Goal: Transaction & Acquisition: Download file/media

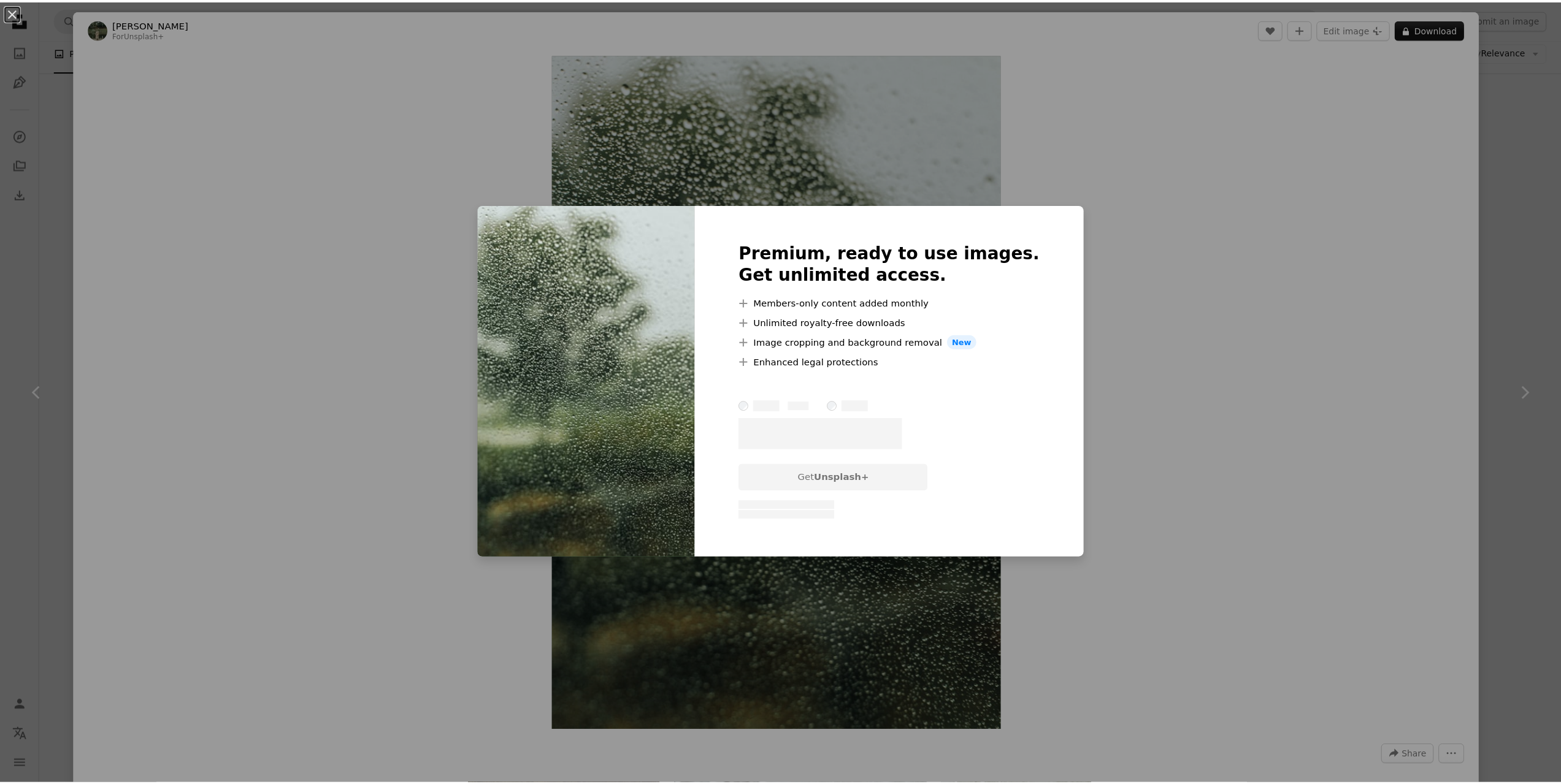
scroll to position [1288, 0]
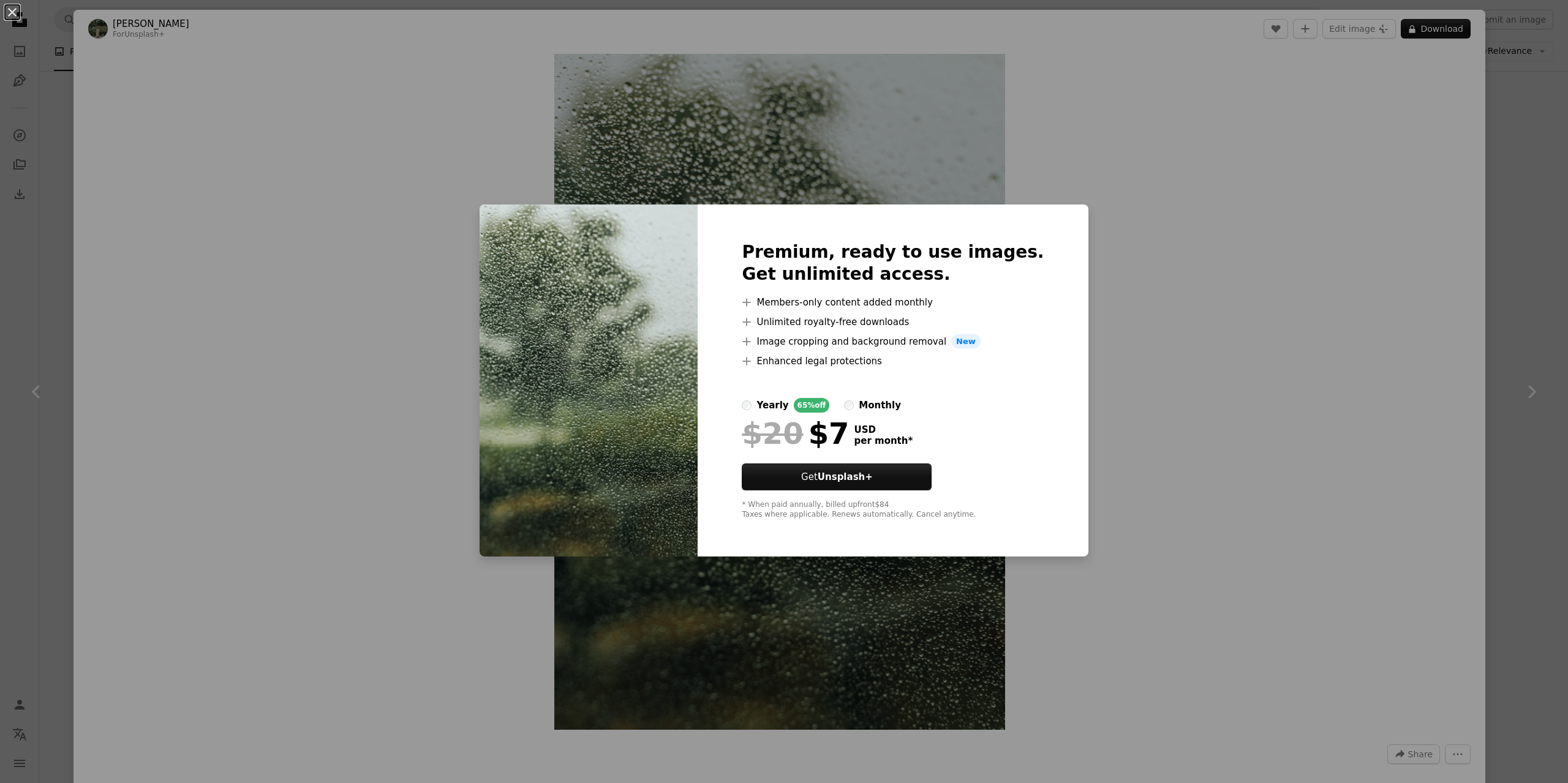
click at [1208, 294] on div "An X shape Premium, ready to use images. Get unlimited access. A plus sign Memb…" at bounding box center [784, 392] width 1568 height 783
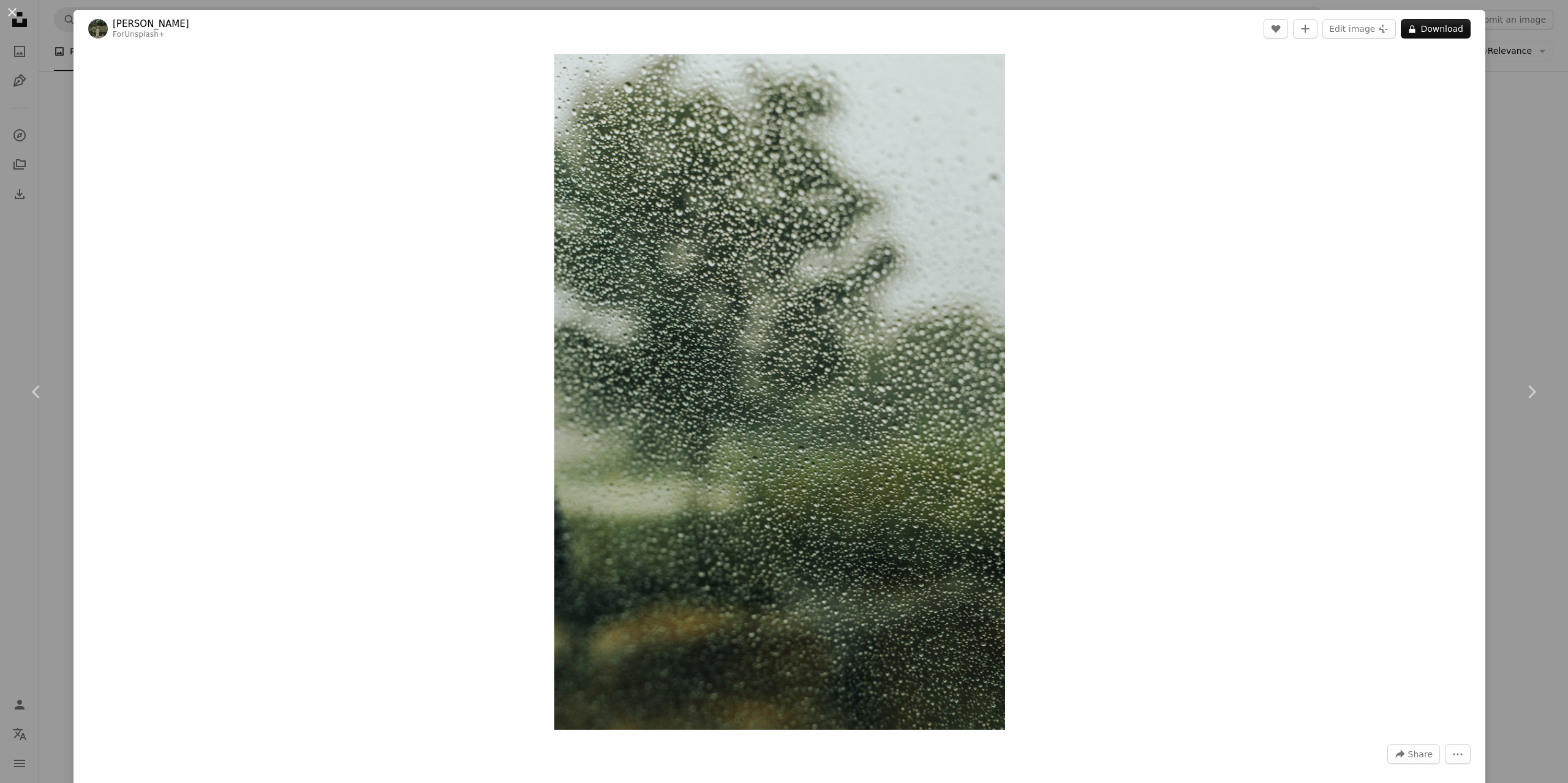
click at [1498, 127] on div "An X shape Chevron left Chevron right [PERSON_NAME] For Unsplash+ A heart A plu…" at bounding box center [784, 392] width 1568 height 783
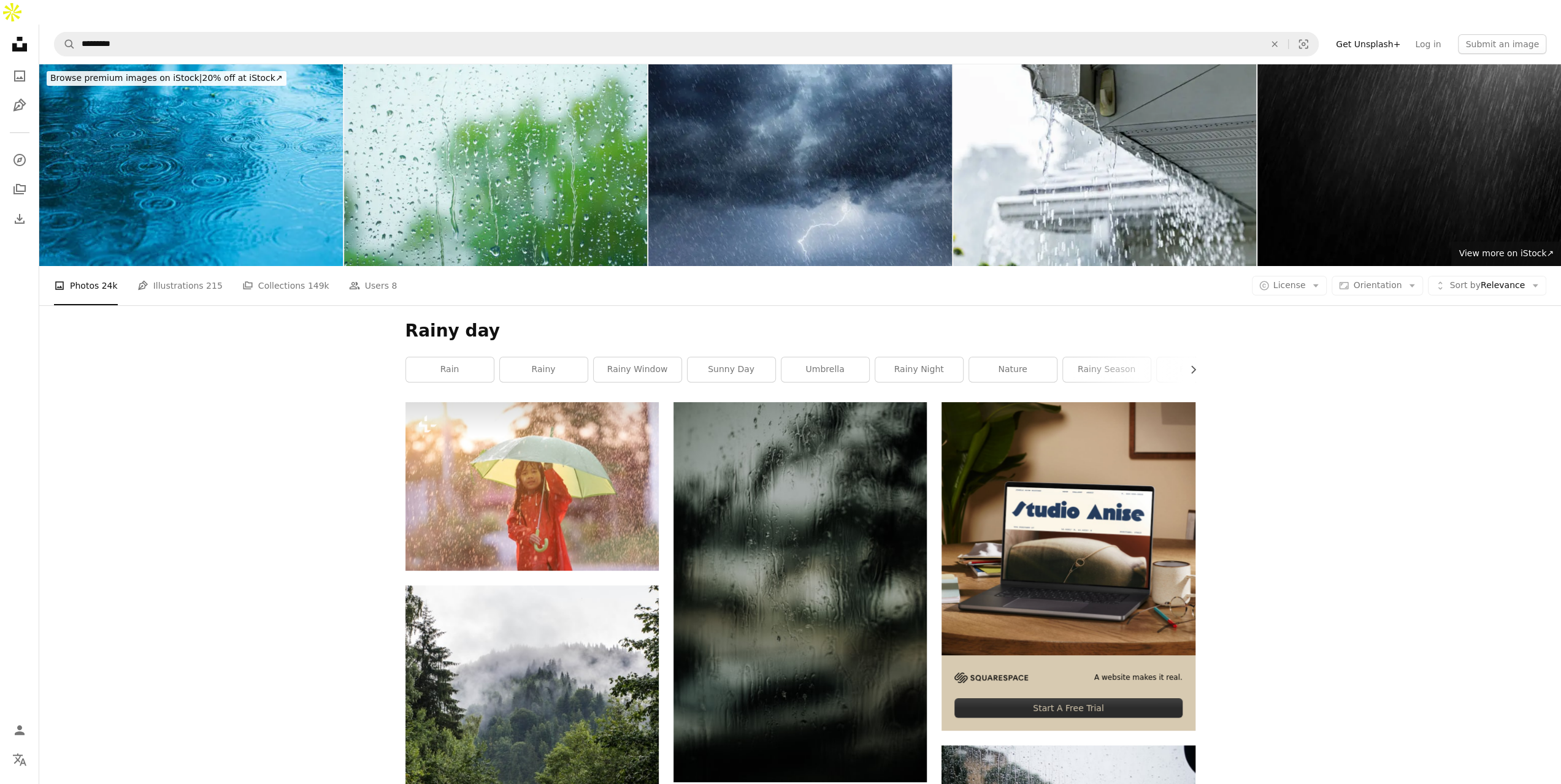
click at [1302, 266] on div "A photo Photos 24k Pen Tool Illustrations 215 A stack of folders Collections 14…" at bounding box center [800, 286] width 1492 height 39
click at [1302, 280] on span "License" at bounding box center [1290, 285] width 32 height 10
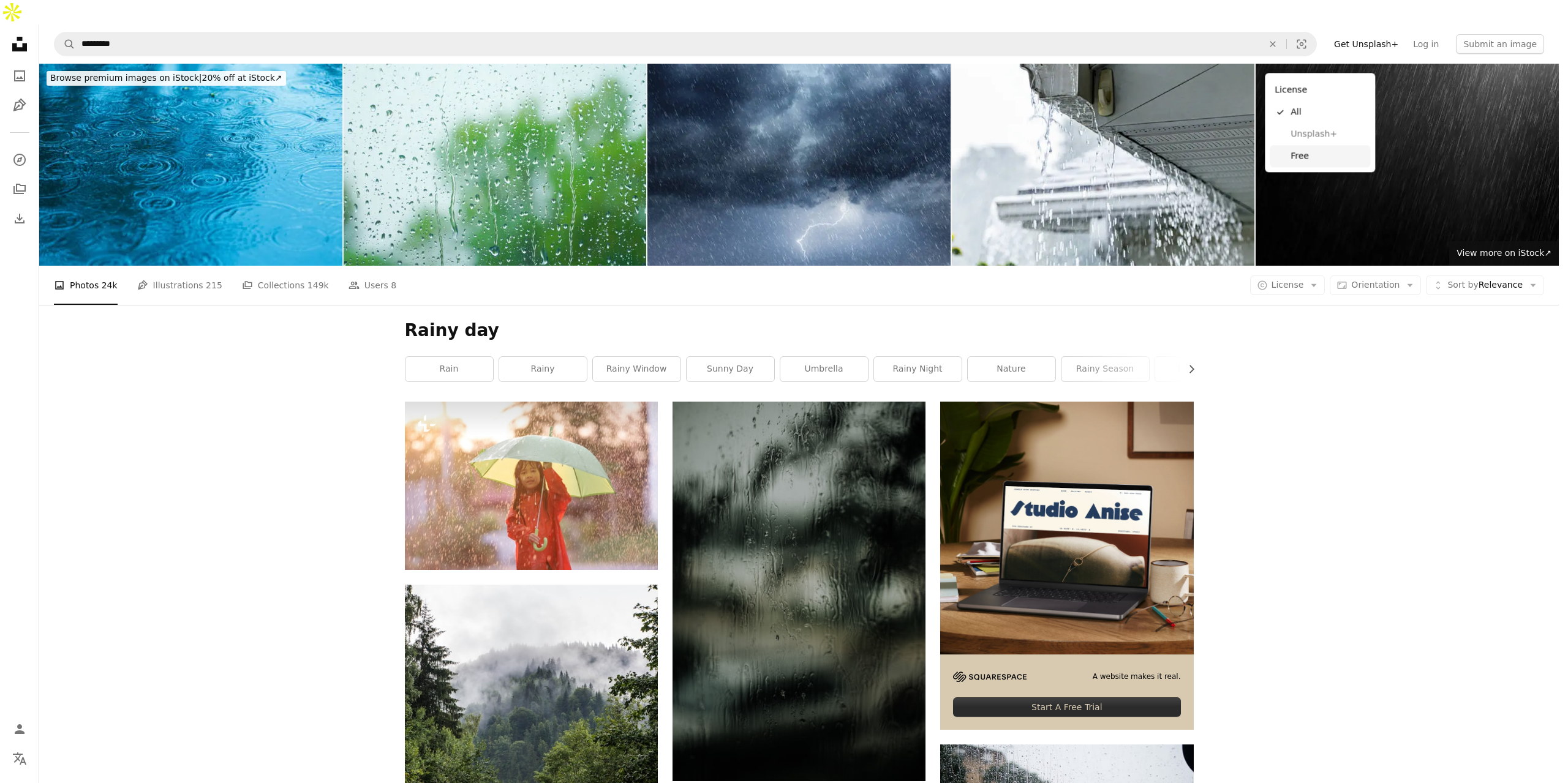
click at [1307, 156] on span "Free" at bounding box center [1328, 156] width 74 height 12
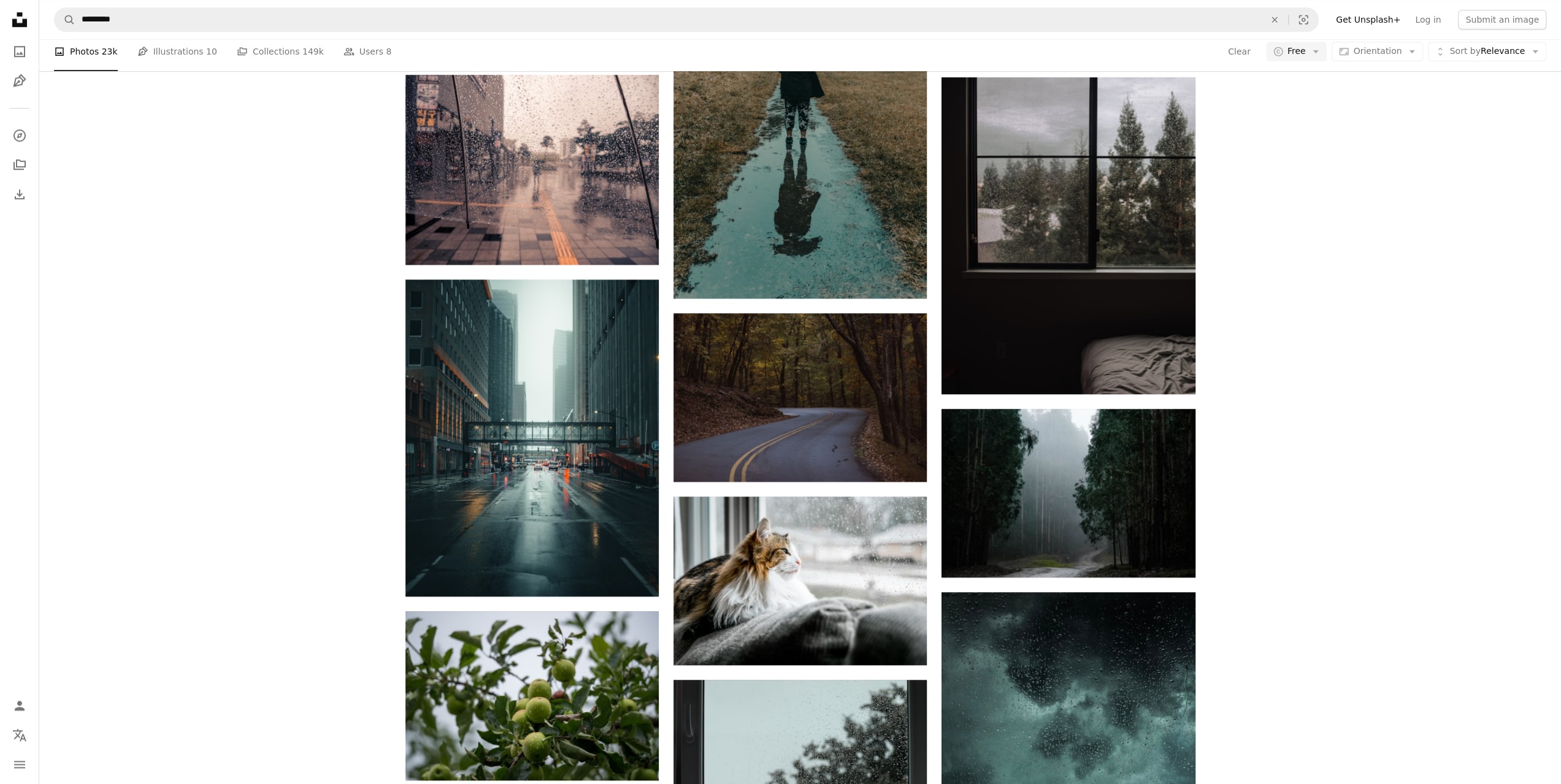
scroll to position [1165, 0]
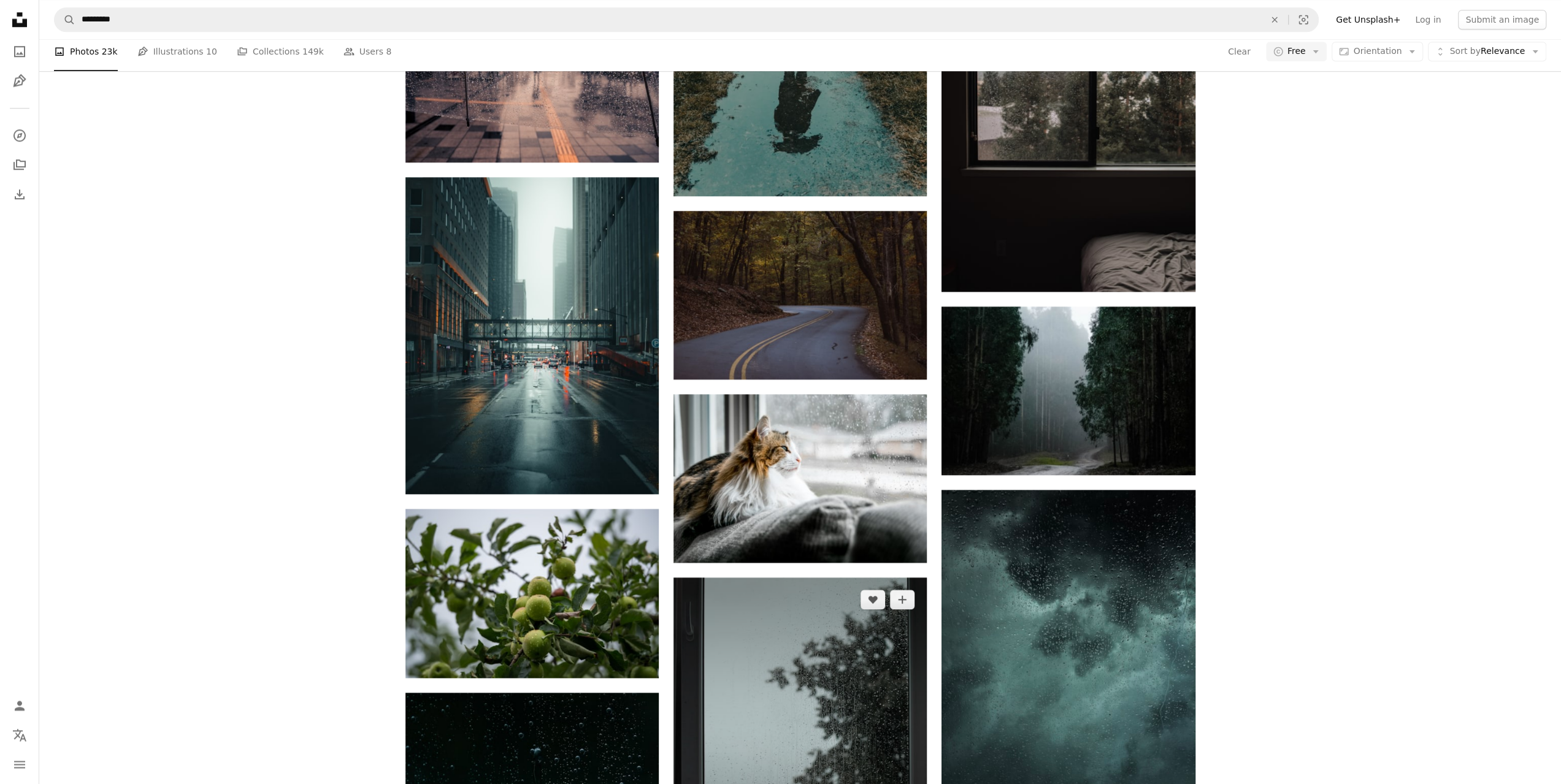
click at [867, 577] on img at bounding box center [800, 742] width 254 height 330
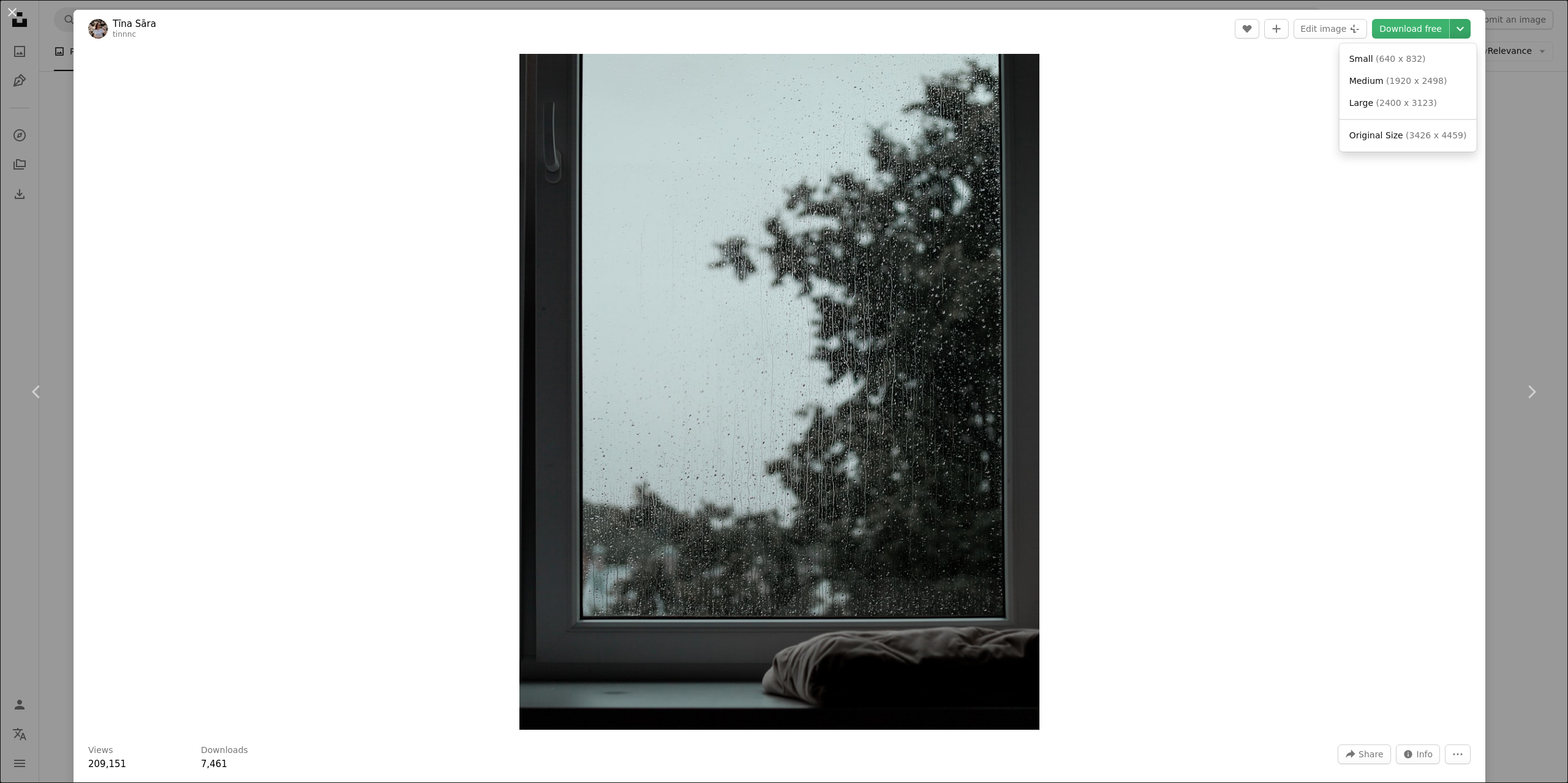
click at [1451, 30] on icon "Chevron down" at bounding box center [1460, 29] width 19 height 15
click at [1400, 135] on span "Original Size ( 3426 x 4459 )" at bounding box center [1408, 136] width 117 height 12
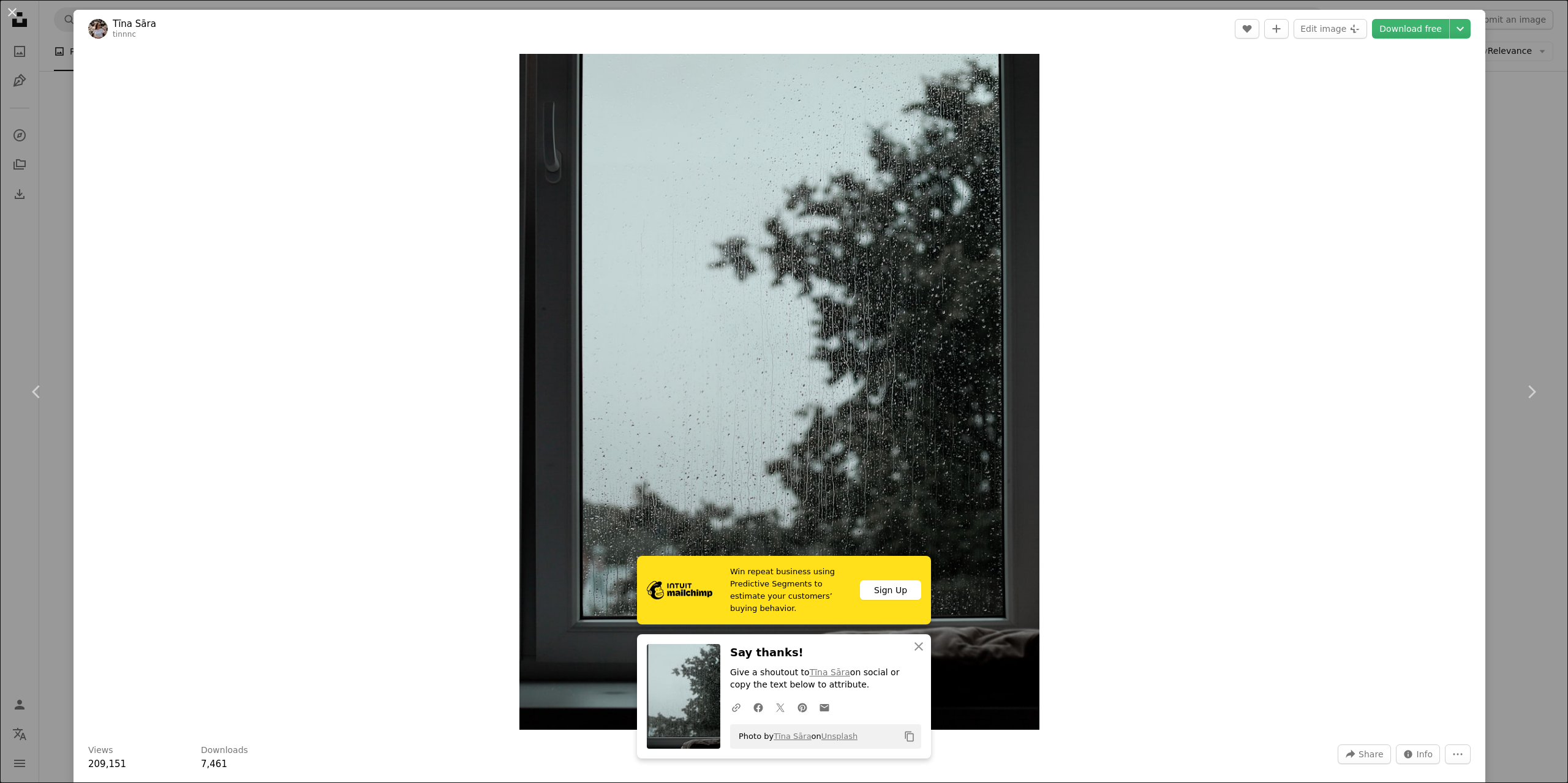
click at [1500, 162] on div "An X shape Chevron left Chevron right Win repeat business using Predictive Segm…" at bounding box center [784, 392] width 1568 height 783
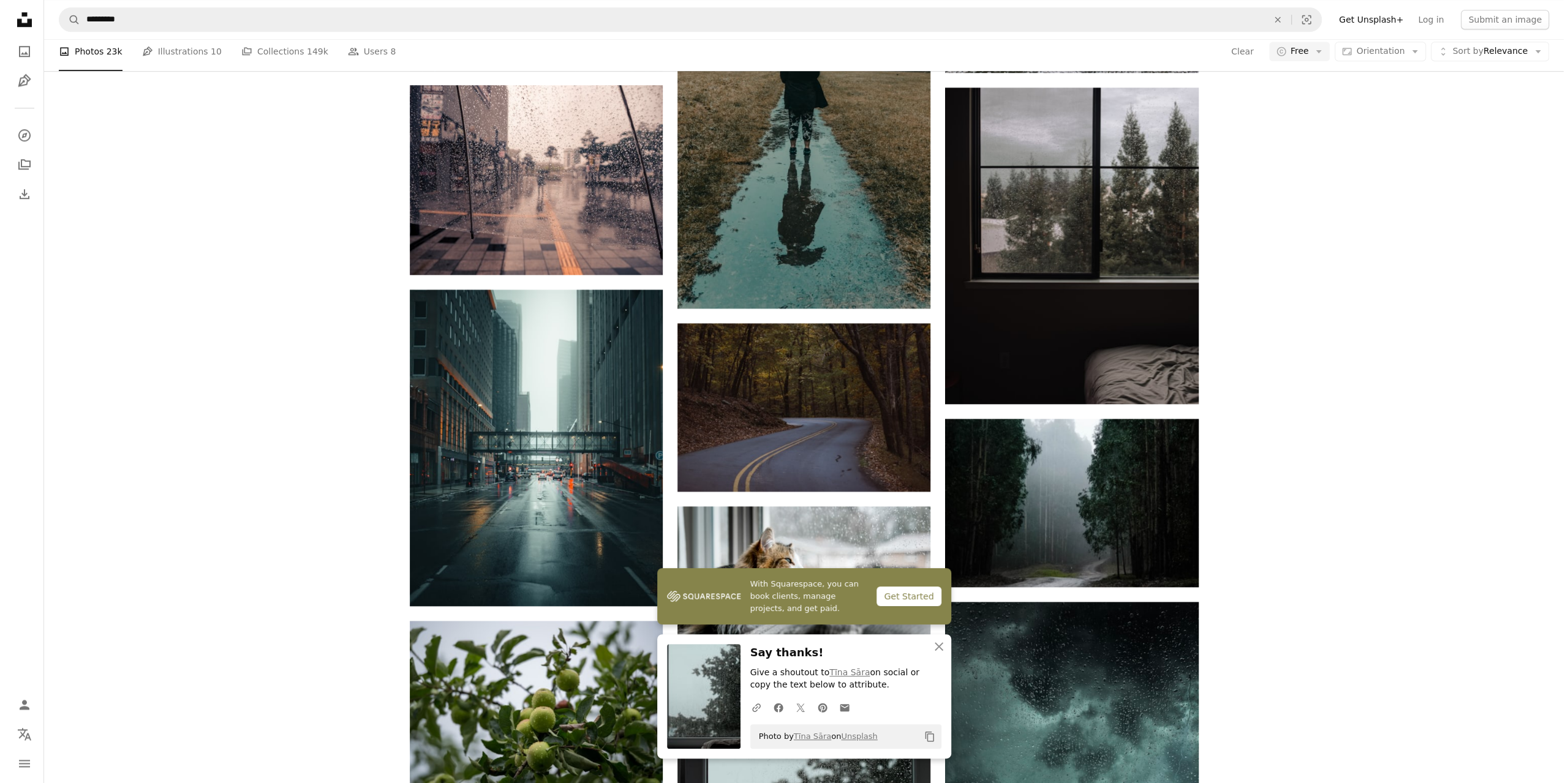
scroll to position [980, 0]
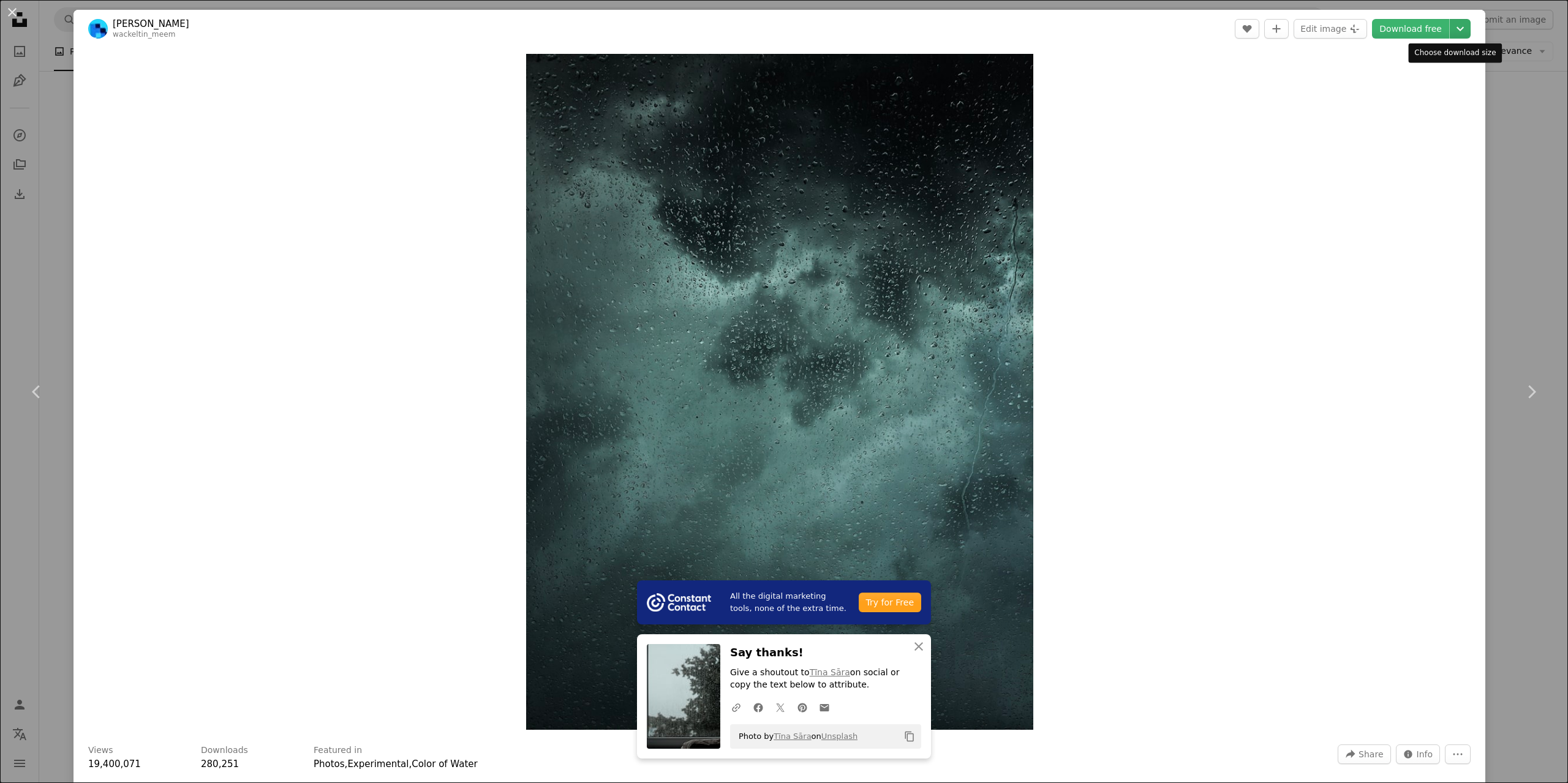
click at [1457, 28] on icon "Choose download size" at bounding box center [1460, 28] width 7 height 4
click at [1396, 132] on span "Original Size" at bounding box center [1376, 135] width 54 height 10
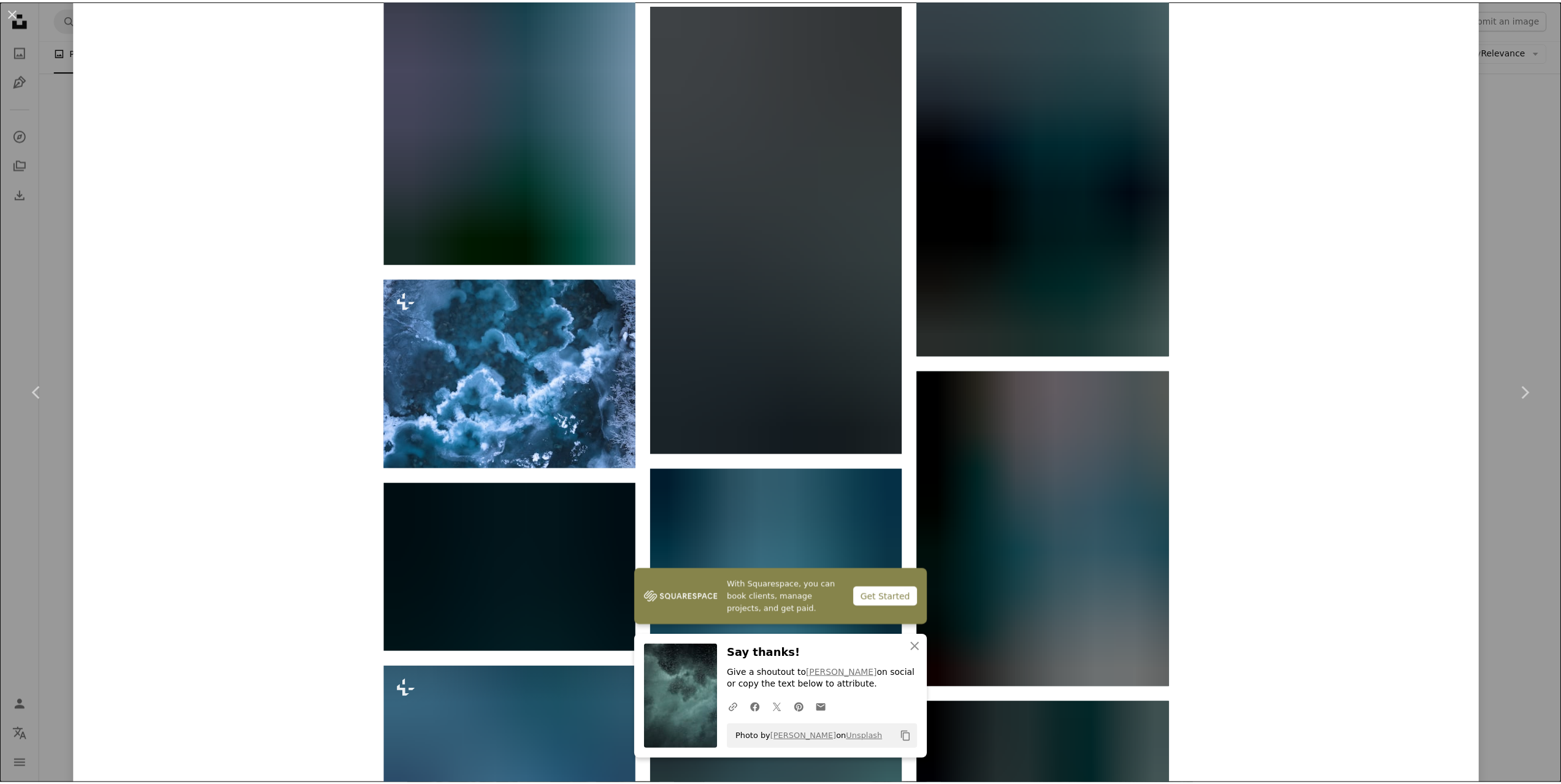
scroll to position [1595, 0]
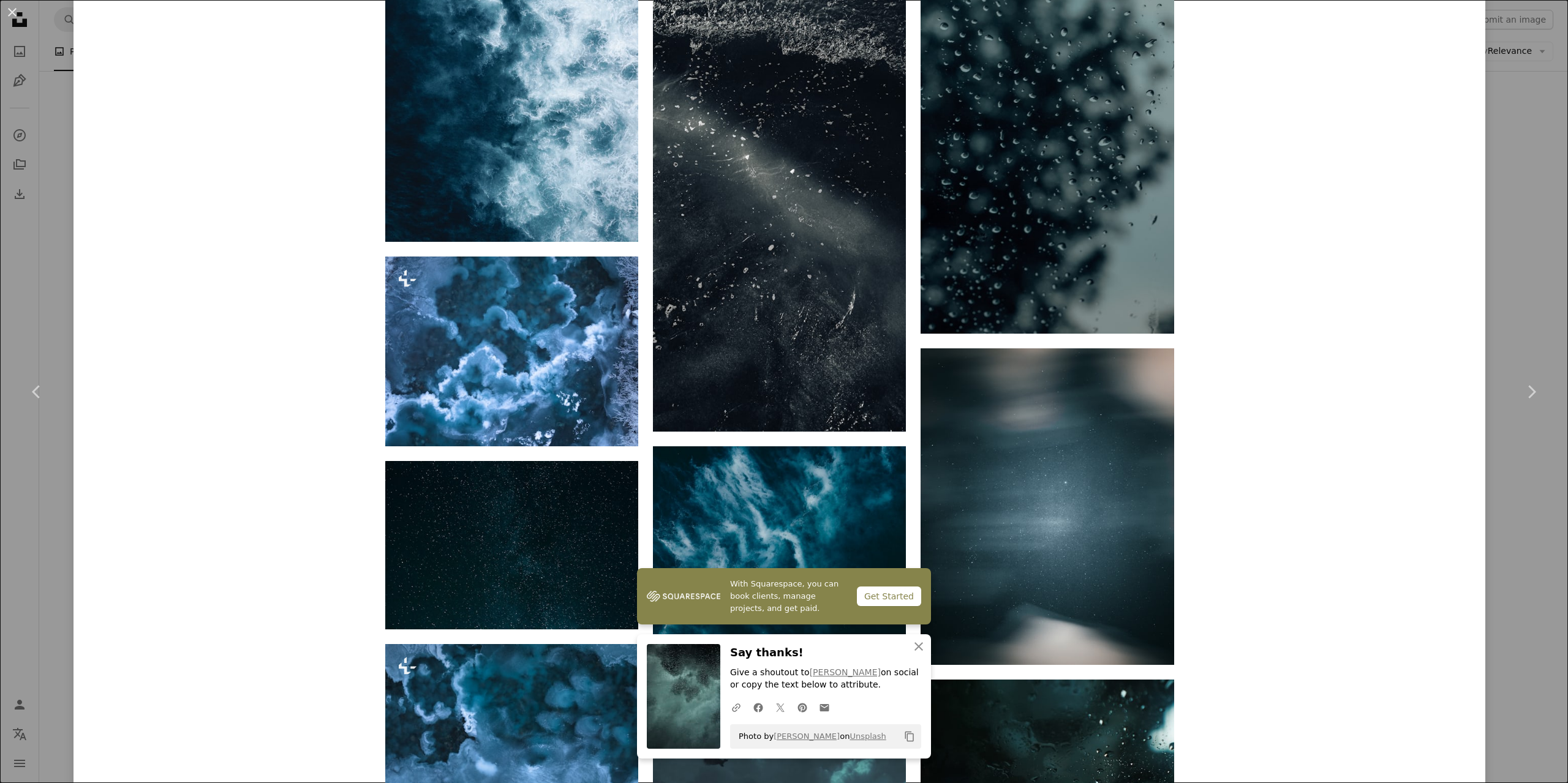
click at [1526, 284] on div "An X shape Chevron left Chevron right With Squarespace, you can book clients, m…" at bounding box center [784, 392] width 1568 height 783
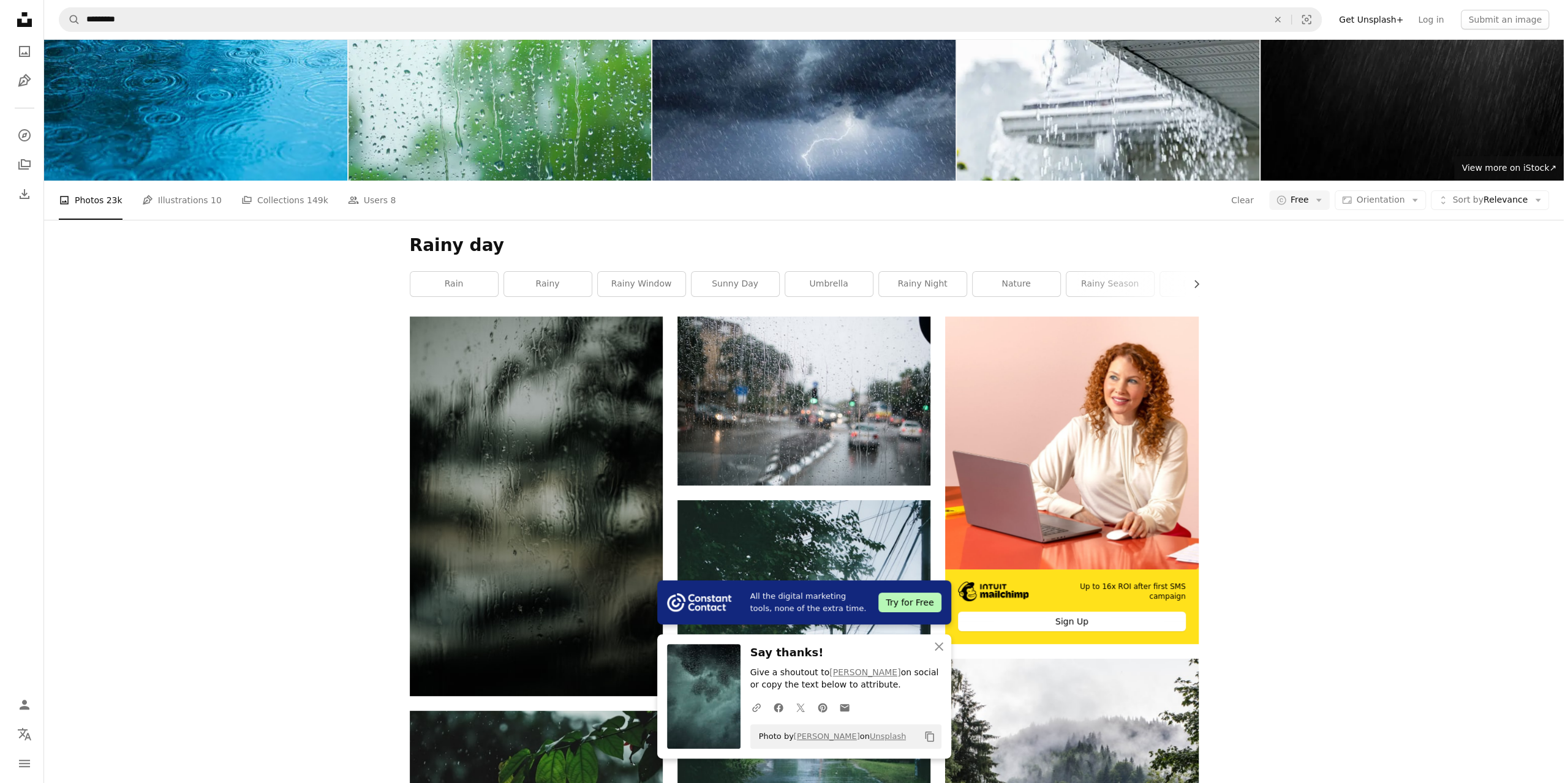
scroll to position [122, 0]
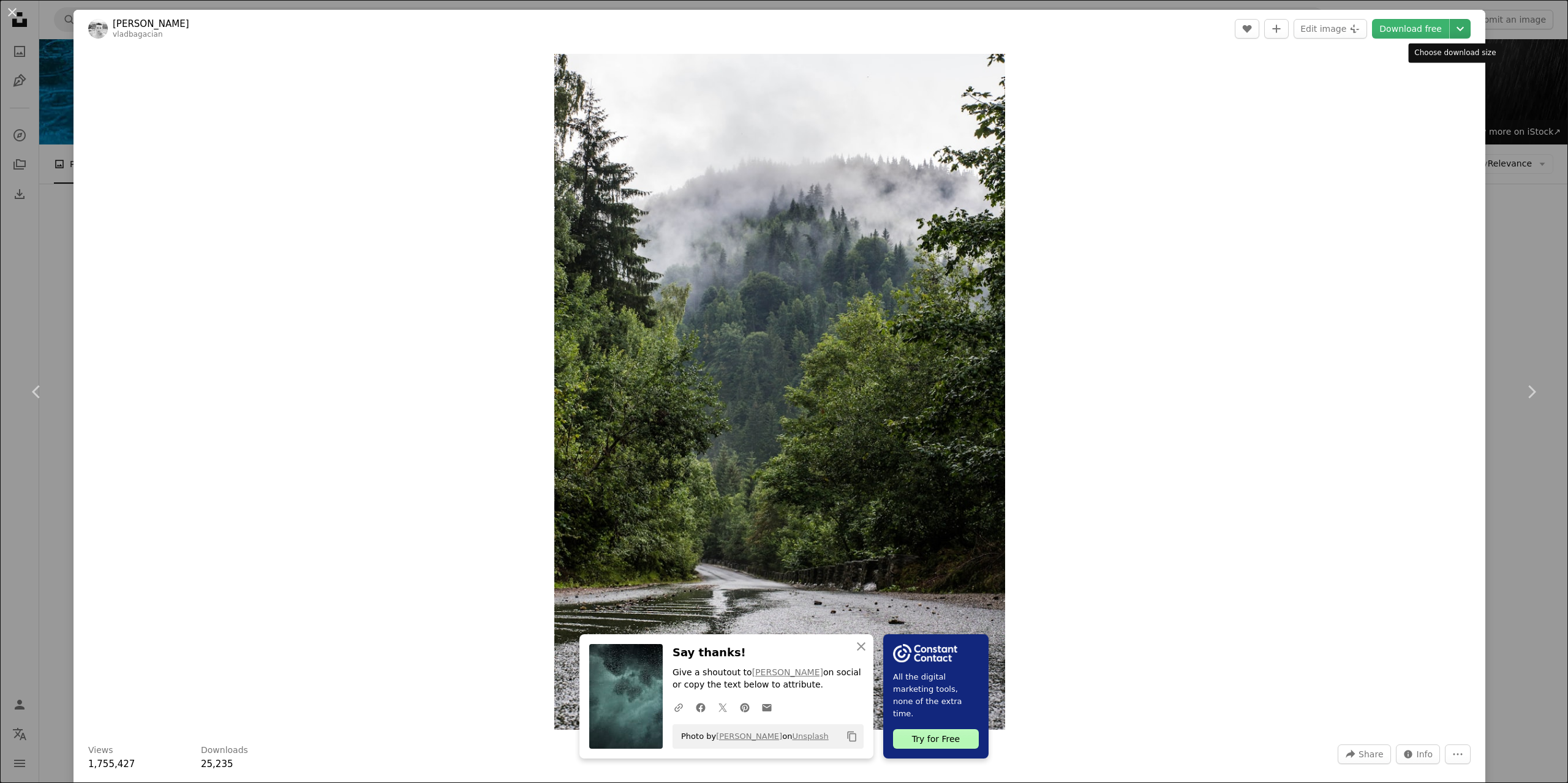
click at [1456, 28] on icon "Chevron down" at bounding box center [1460, 29] width 19 height 15
click at [1405, 126] on link "Original Size ( 3456 x 5184 )" at bounding box center [1408, 135] width 127 height 22
